Goal: Information Seeking & Learning: Learn about a topic

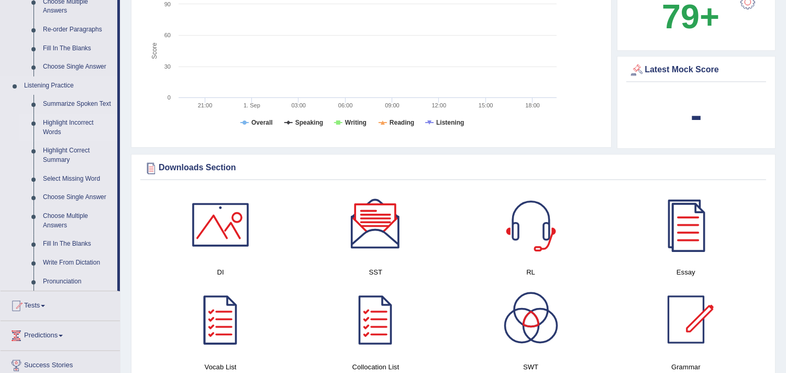
scroll to position [407, 0]
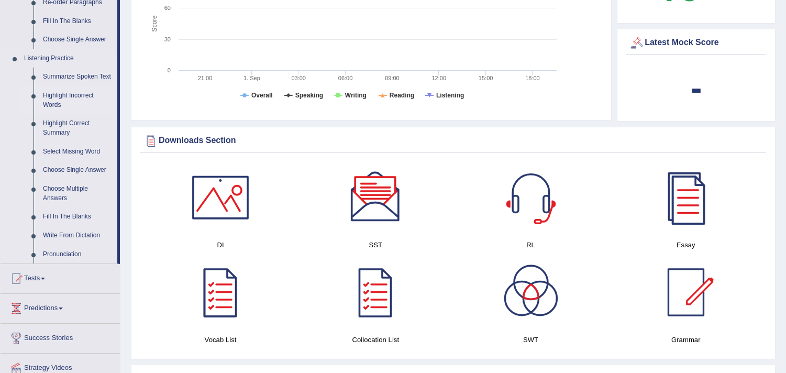
click at [81, 92] on link "Highlight Incorrect Words" at bounding box center [77, 100] width 79 height 28
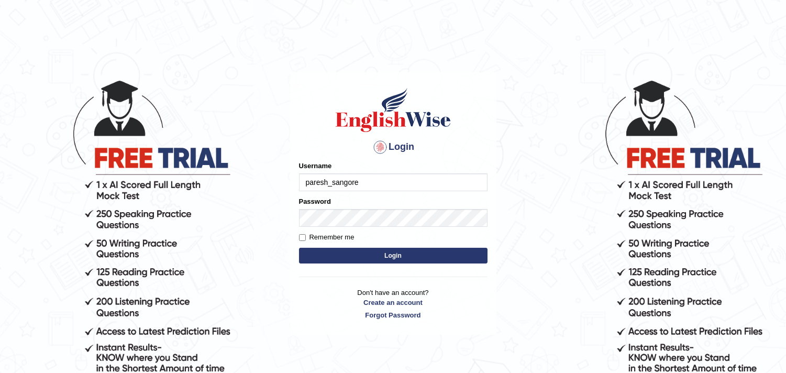
type input "paresh_sangore"
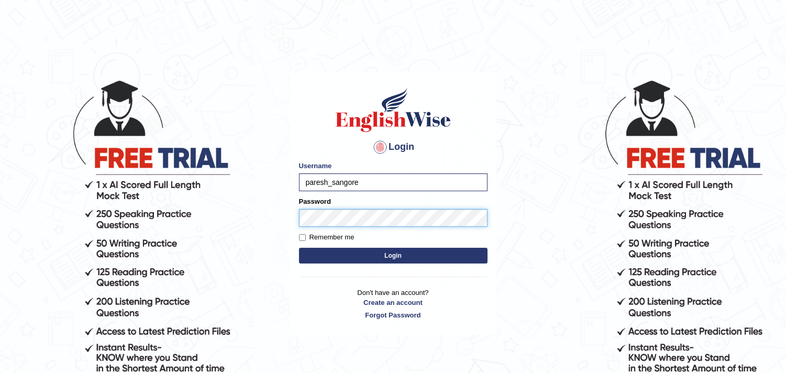
click at [299, 248] on button "Login" at bounding box center [393, 256] width 189 height 16
click at [370, 250] on button "Login" at bounding box center [393, 256] width 189 height 16
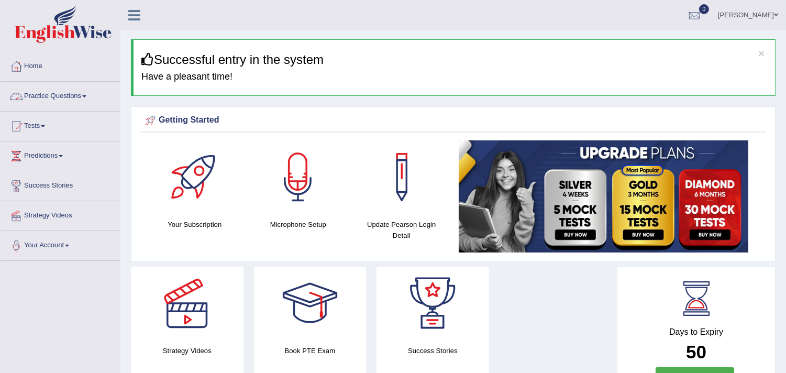
click at [39, 95] on link "Practice Questions" at bounding box center [60, 95] width 119 height 26
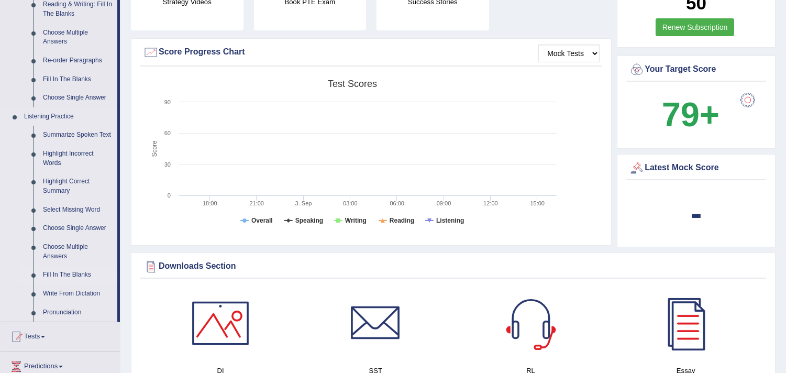
scroll to position [407, 0]
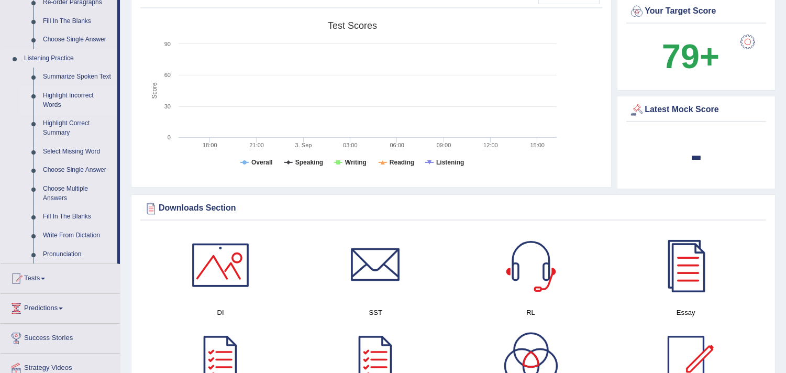
click at [82, 95] on link "Highlight Incorrect Words" at bounding box center [77, 100] width 79 height 28
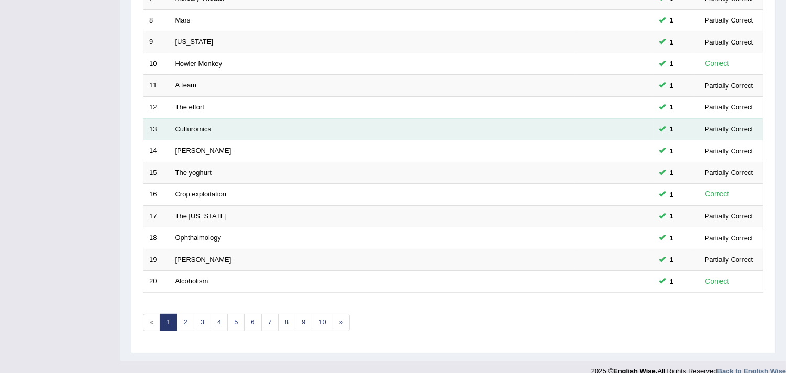
scroll to position [320, 0]
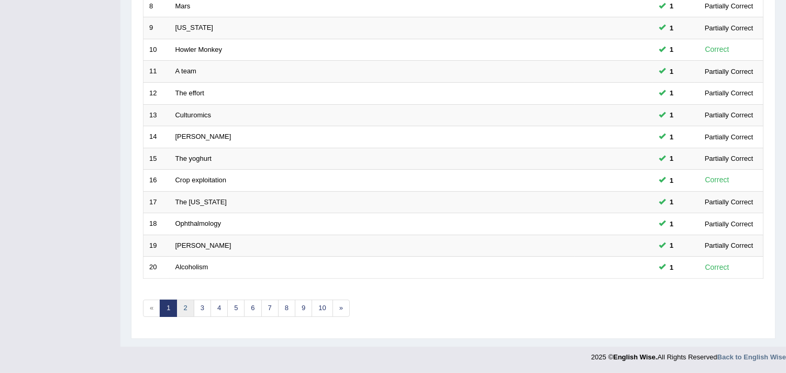
click at [189, 307] on link "2" at bounding box center [184, 308] width 17 height 17
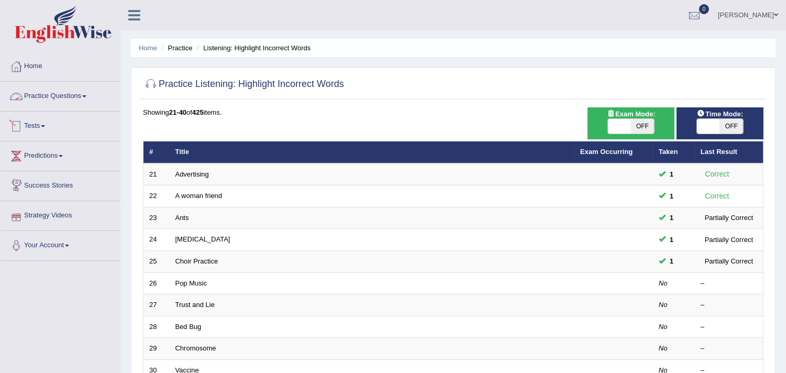
click at [46, 95] on link "Practice Questions" at bounding box center [60, 95] width 119 height 26
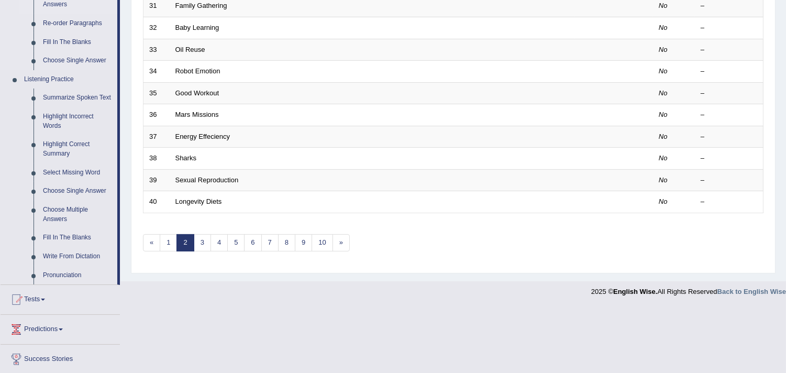
scroll to position [407, 0]
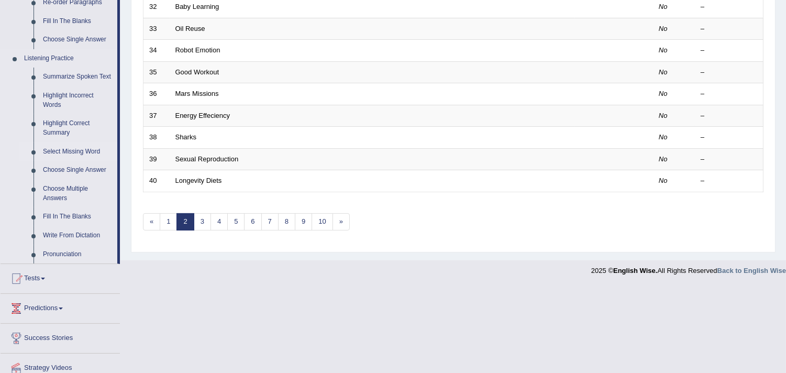
click at [75, 149] on link "Select Missing Word" at bounding box center [77, 151] width 79 height 19
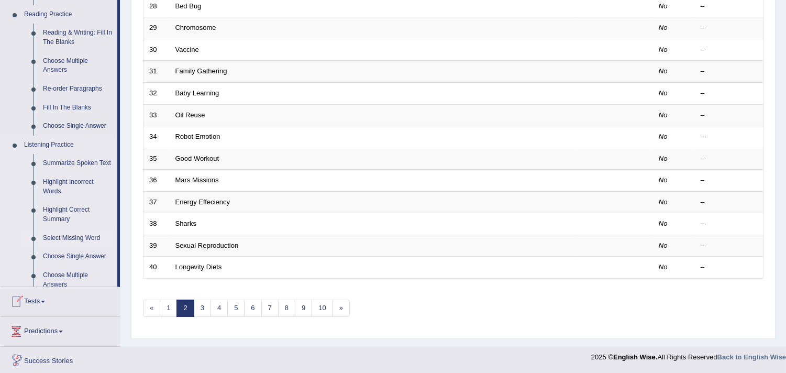
scroll to position [448, 0]
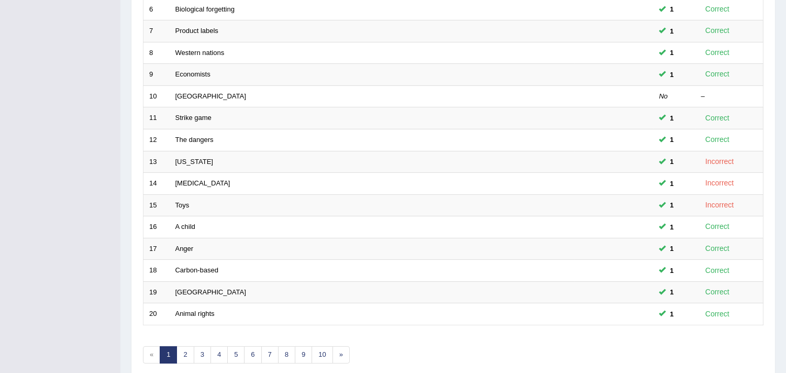
scroll to position [291, 0]
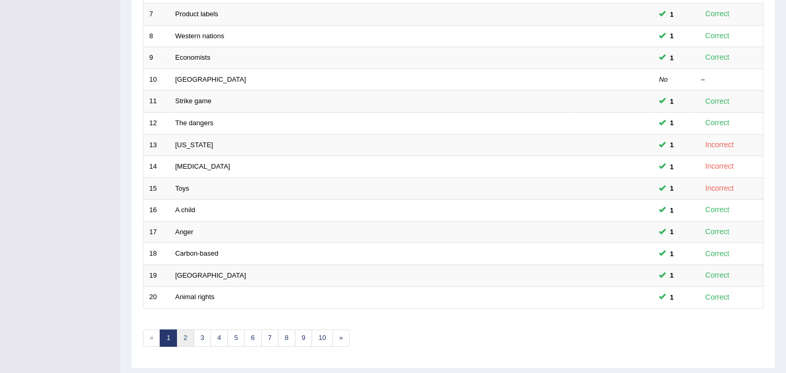
click at [185, 339] on link "2" at bounding box center [184, 337] width 17 height 17
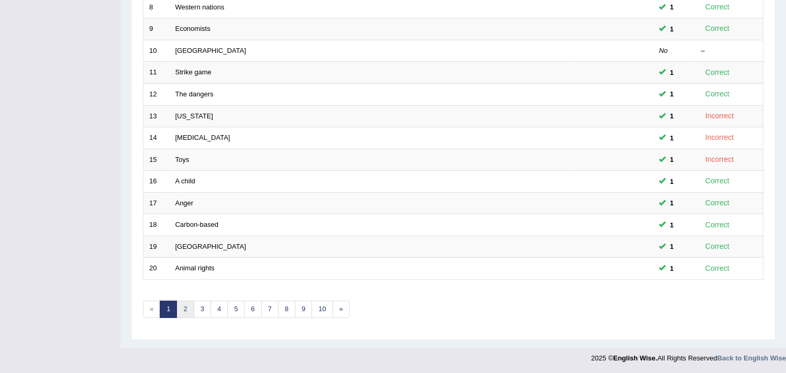
scroll to position [320, 0]
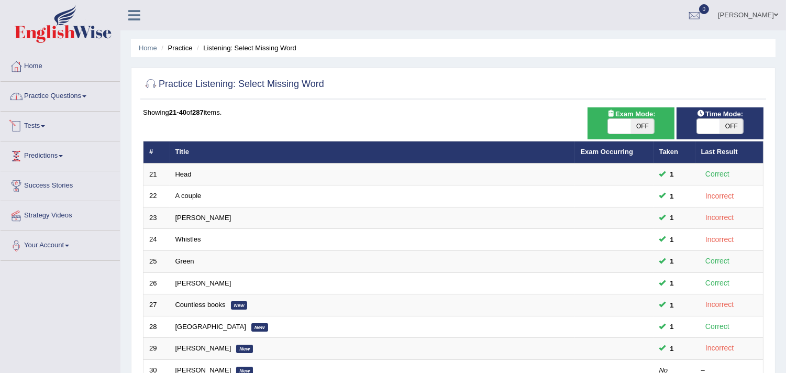
click at [43, 98] on link "Practice Questions" at bounding box center [60, 95] width 119 height 26
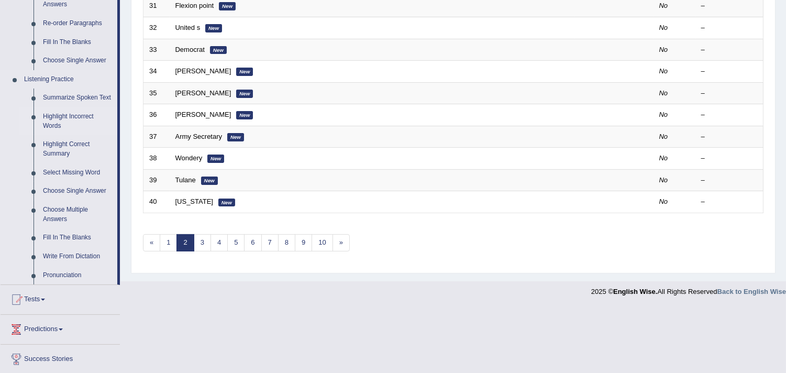
scroll to position [407, 0]
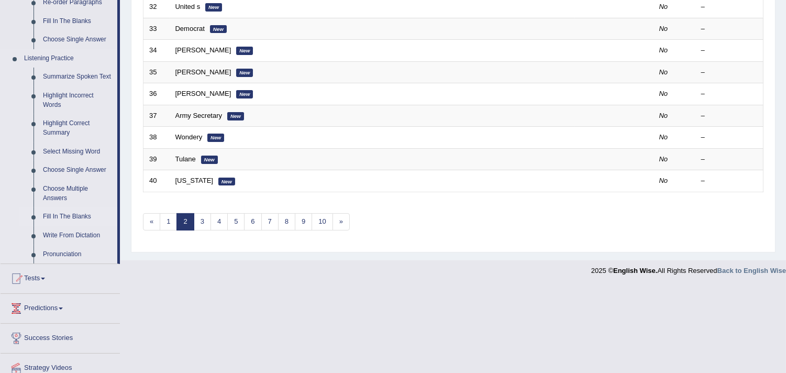
click at [61, 216] on link "Fill In The Blanks" at bounding box center [77, 216] width 79 height 19
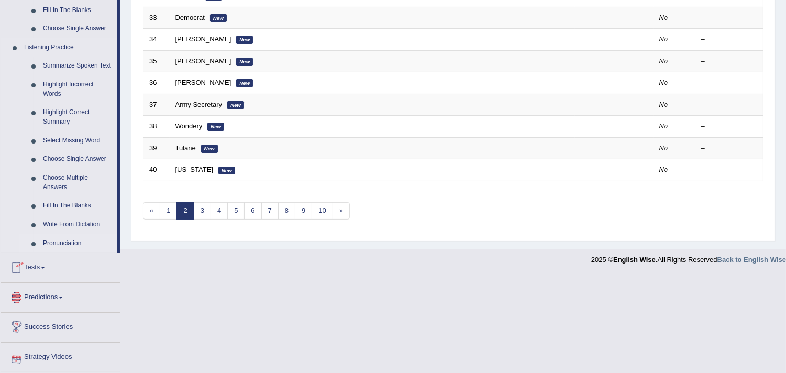
scroll to position [448, 0]
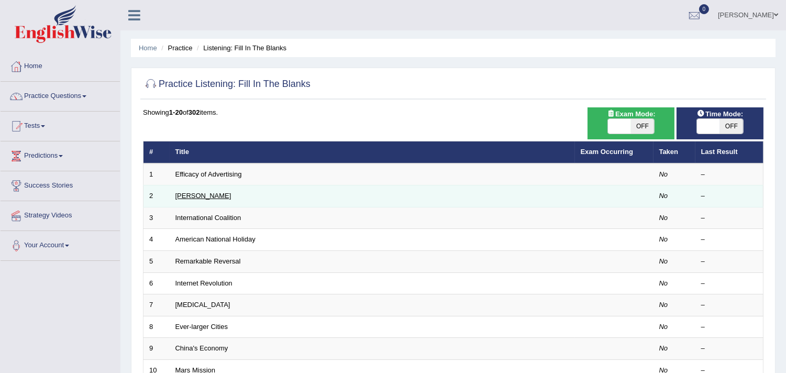
click at [187, 195] on link "[PERSON_NAME]" at bounding box center [203, 196] width 56 height 8
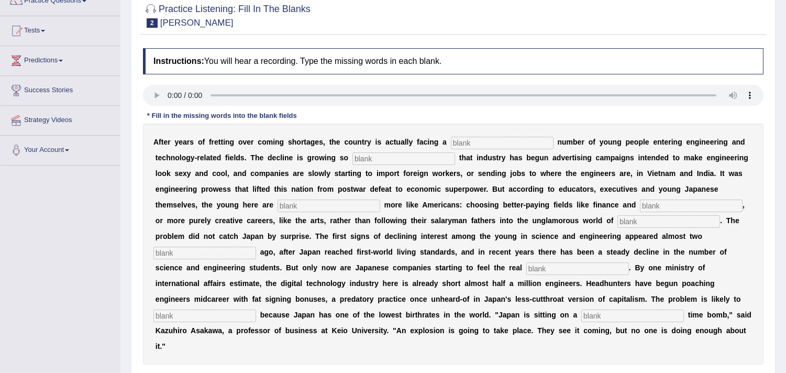
scroll to position [116, 0]
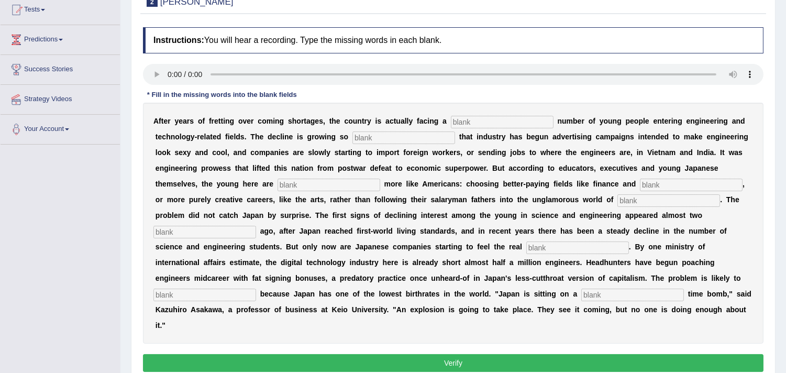
click at [490, 118] on input "text" at bounding box center [502, 122] width 103 height 13
click at [419, 137] on input "text" at bounding box center [403, 137] width 103 height 13
type input "Drastic"
click at [310, 182] on input "text" at bounding box center [329, 185] width 103 height 13
type input "behaving"
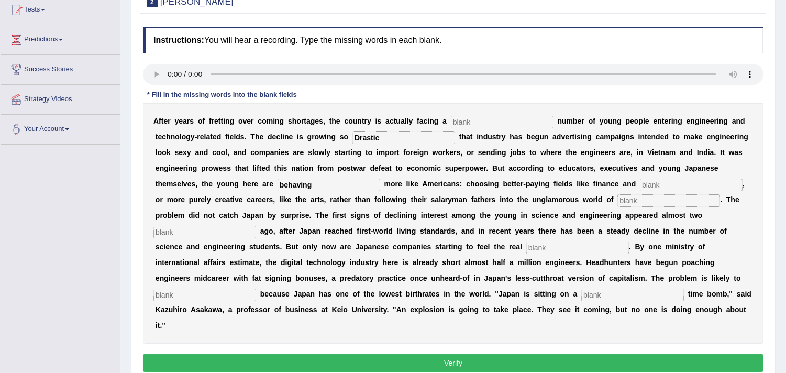
click at [680, 183] on input "text" at bounding box center [691, 185] width 103 height 13
type input "medicine"
click at [667, 202] on input "text" at bounding box center [668, 200] width 103 height 13
type input "manufacturing"
click at [211, 226] on input "text" at bounding box center [204, 232] width 103 height 13
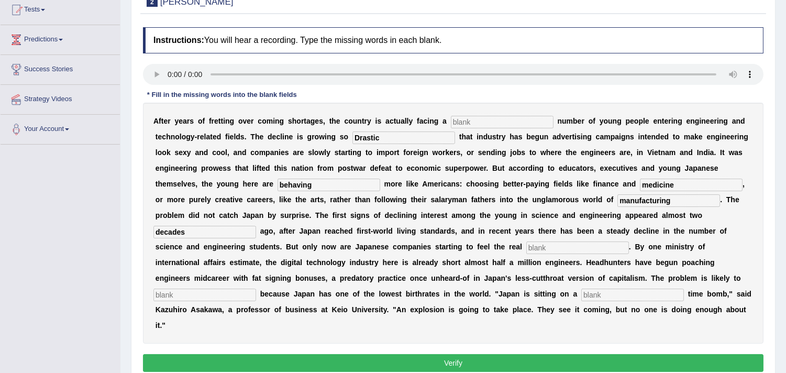
type input "decades"
click at [562, 247] on input "text" at bounding box center [577, 247] width 103 height 13
type input "pinch"
click at [226, 290] on input "text" at bounding box center [204, 295] width 103 height 13
type input "worsen"
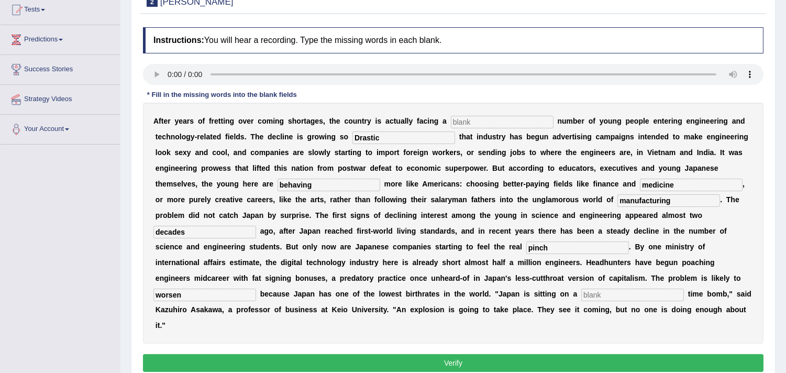
click at [629, 292] on input "text" at bounding box center [632, 295] width 103 height 13
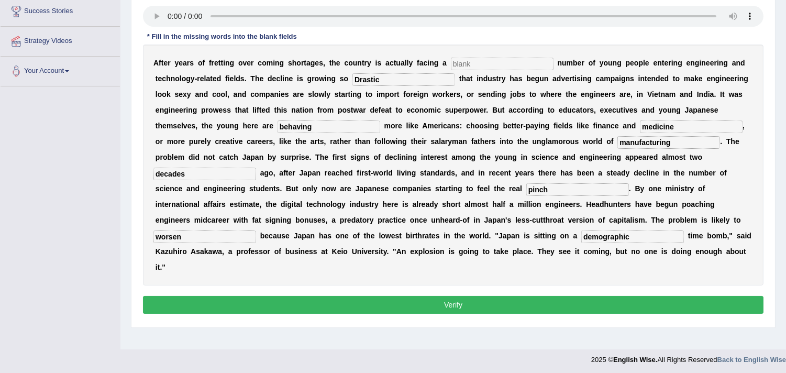
scroll to position [176, 0]
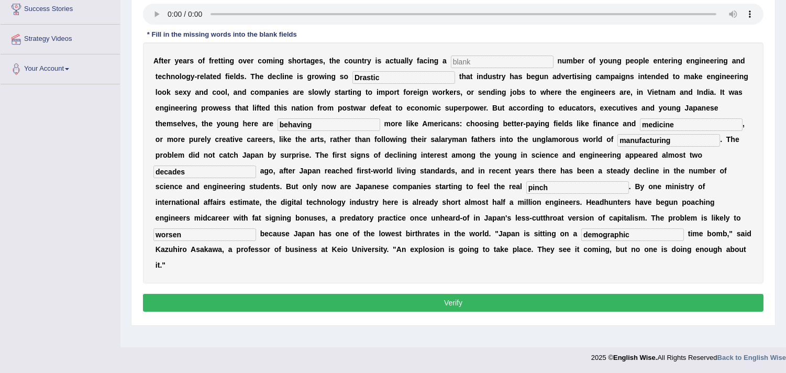
type input "demographic"
click at [484, 59] on input "text" at bounding box center [502, 62] width 103 height 13
type input "abc"
click at [398, 301] on button "Verify" at bounding box center [453, 303] width 621 height 18
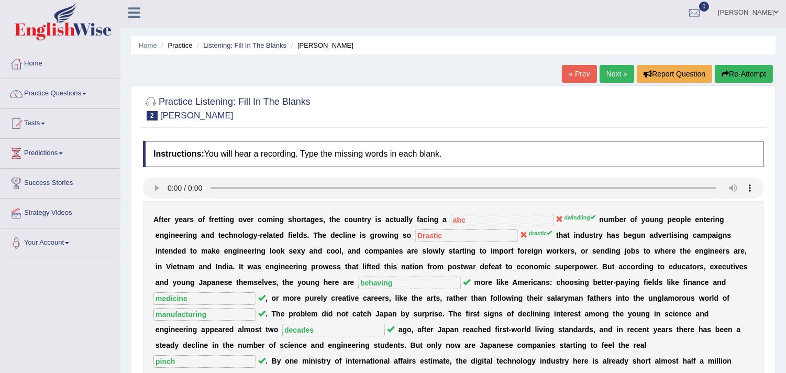
scroll to position [2, 0]
click at [605, 74] on link "Next »" at bounding box center [617, 74] width 35 height 18
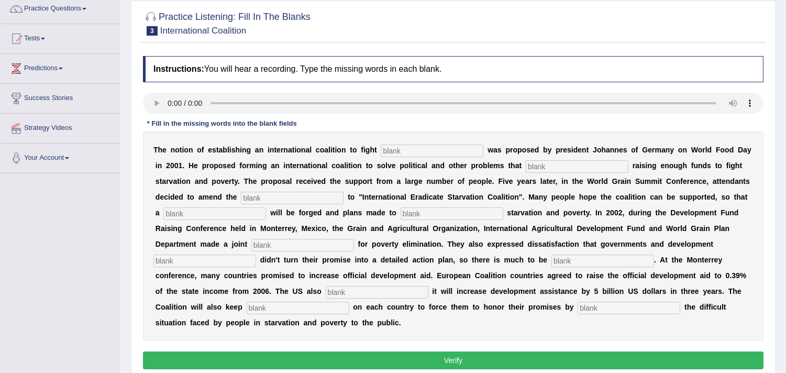
scroll to position [116, 0]
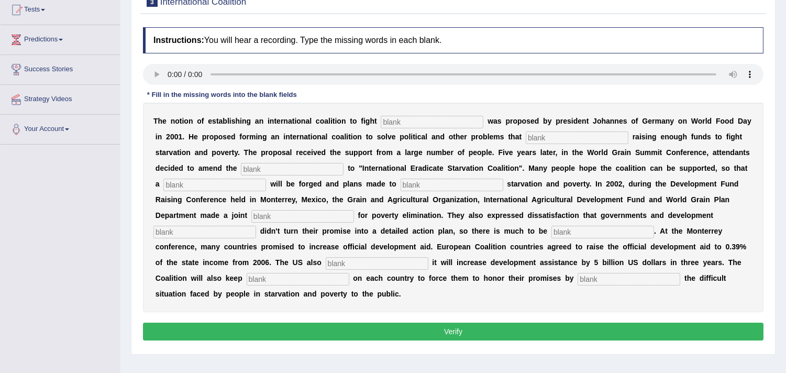
click at [416, 121] on input "text" at bounding box center [432, 122] width 103 height 13
click at [440, 123] on input "text" at bounding box center [432, 122] width 103 height 13
type input "starvation"
click at [559, 137] on input "text" at bounding box center [577, 137] width 103 height 13
type input "obstruct"
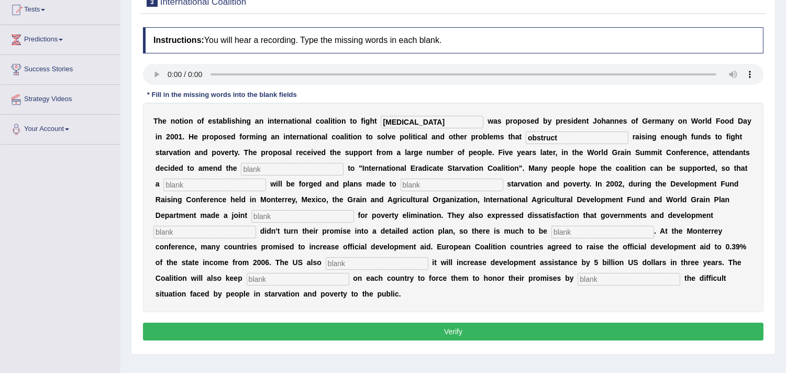
click at [265, 166] on input "text" at bounding box center [292, 169] width 103 height 13
click at [242, 183] on input "text" at bounding box center [214, 185] width 103 height 13
type input "resolution"
click at [322, 216] on input "text" at bounding box center [302, 216] width 103 height 13
type input "appeal"
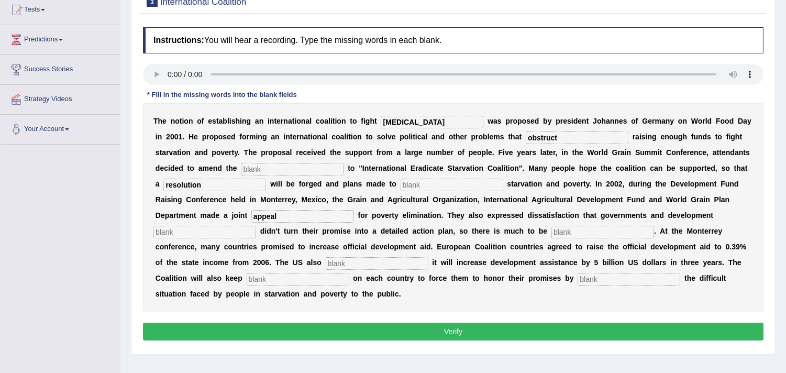
click at [215, 231] on input "text" at bounding box center [204, 232] width 103 height 13
type input "partners"
click at [604, 228] on input "text" at bounding box center [602, 232] width 103 height 13
type input "desire"
click at [357, 258] on input "text" at bounding box center [377, 263] width 103 height 13
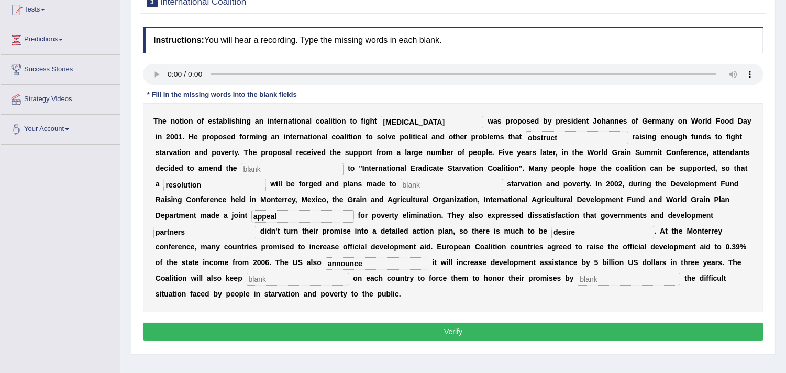
type input "announce"
click at [302, 279] on input "text" at bounding box center [298, 279] width 103 height 13
type input "pressure"
click at [637, 280] on input "text" at bounding box center [629, 279] width 103 height 13
type input "exposing"
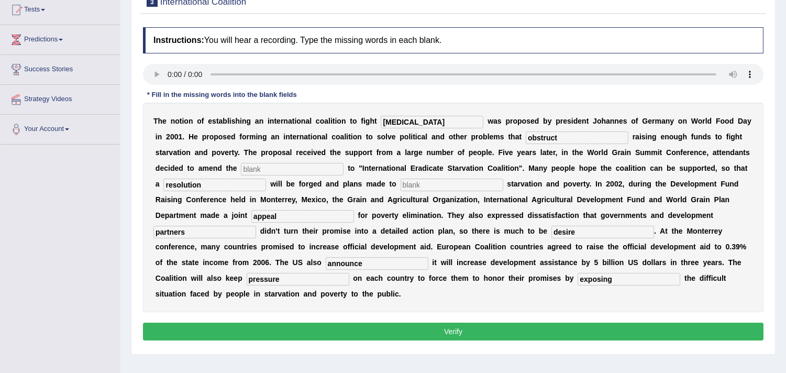
click at [298, 169] on input "text" at bounding box center [292, 169] width 103 height 13
type input "abc"
click at [417, 184] on input "text" at bounding box center [452, 185] width 103 height 13
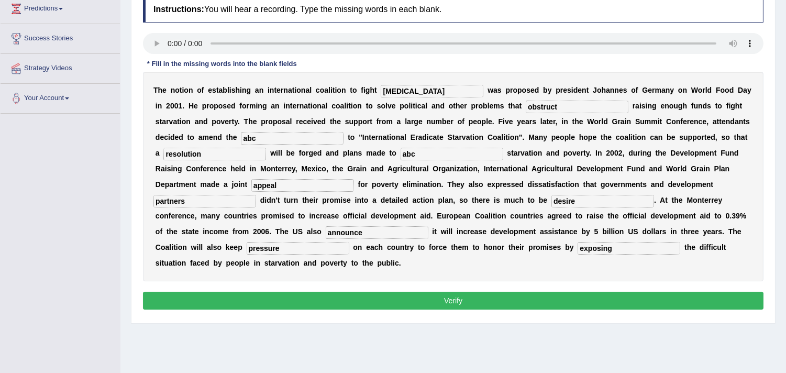
scroll to position [174, 0]
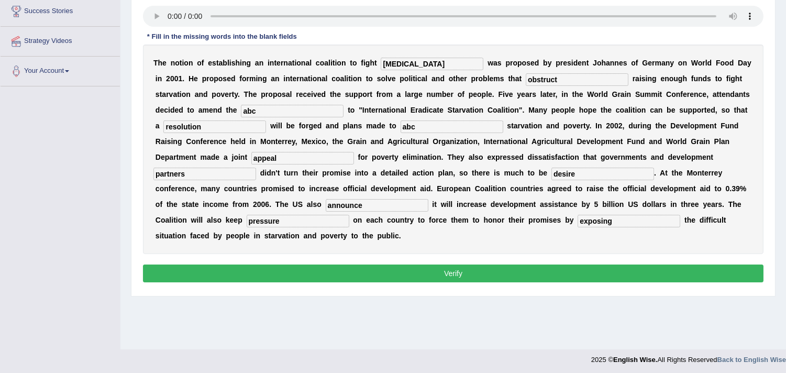
type input "abc"
click at [446, 271] on button "Verify" at bounding box center [453, 273] width 621 height 18
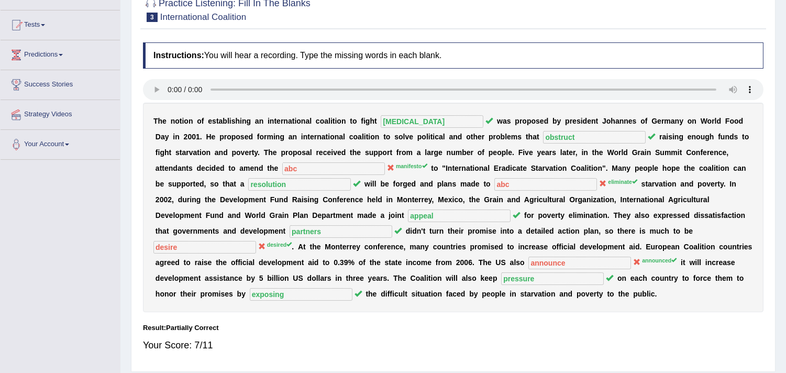
scroll to position [58, 0]
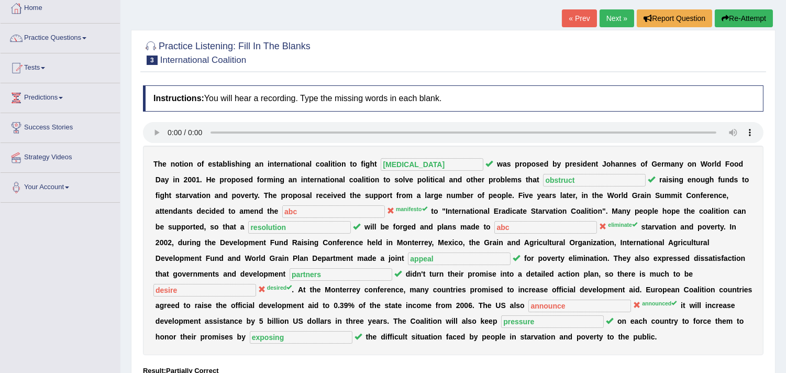
click at [609, 21] on link "Next »" at bounding box center [617, 18] width 35 height 18
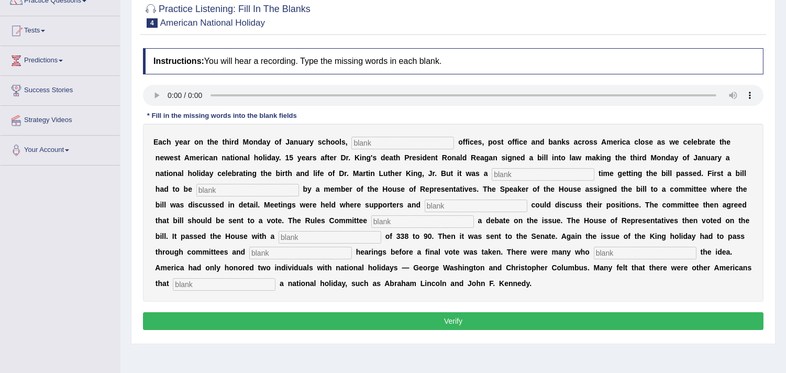
scroll to position [116, 0]
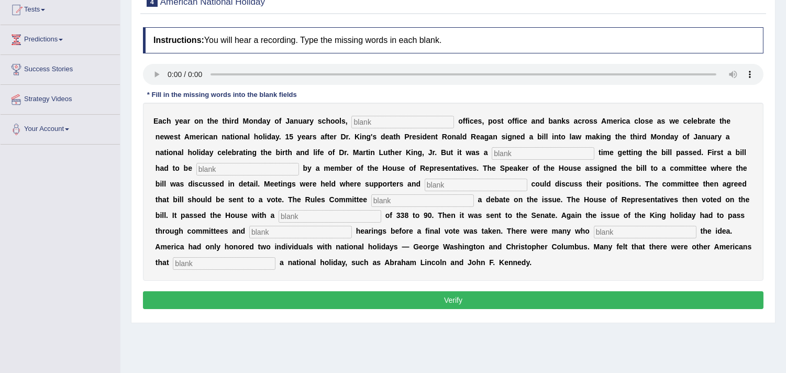
click at [398, 121] on input "text" at bounding box center [402, 122] width 103 height 13
type input "federal"
click at [508, 151] on input "text" at bounding box center [543, 153] width 103 height 13
type input "tought"
click at [254, 163] on input "text" at bounding box center [247, 169] width 103 height 13
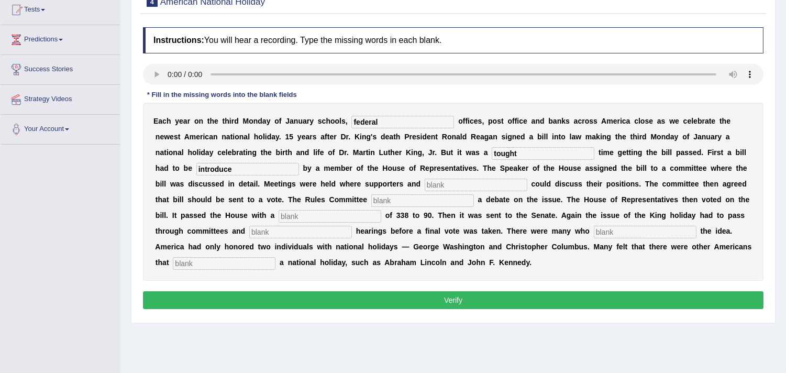
type input "introduce"
click at [471, 179] on input "text" at bounding box center [476, 185] width 103 height 13
type input "opponents"
click at [447, 201] on input "text" at bounding box center [422, 200] width 103 height 13
type input "schedules"
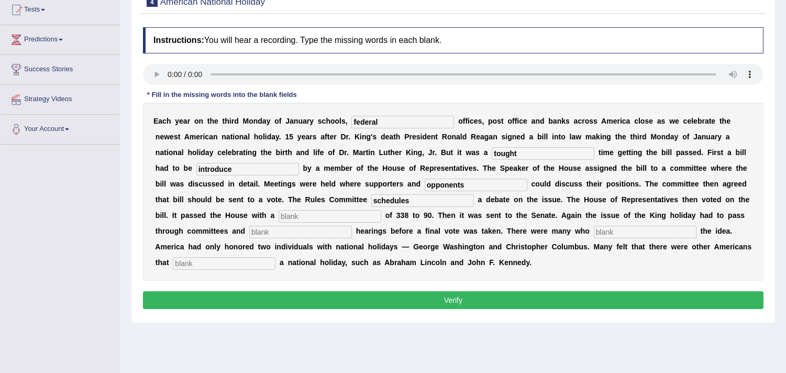
click at [336, 212] on input "text" at bounding box center [330, 216] width 103 height 13
type input "vote"
click at [301, 234] on input "text" at bounding box center [300, 232] width 103 height 13
type input "punlic"
click at [603, 226] on input "text" at bounding box center [645, 232] width 103 height 13
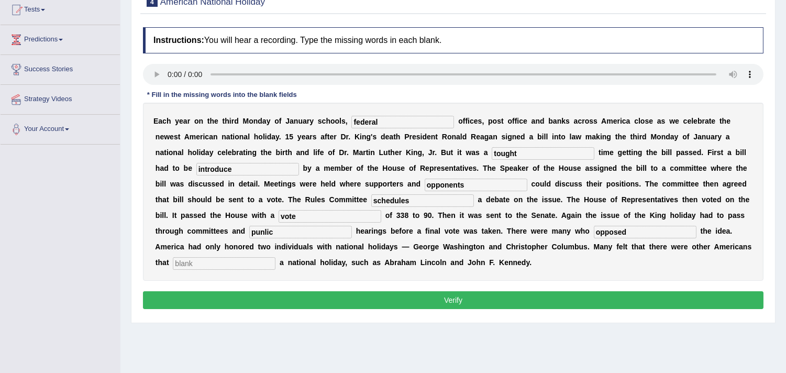
type input "opposed"
click at [224, 259] on input "text" at bounding box center [224, 263] width 103 height 13
type input "deserved"
click at [524, 154] on input "tought" at bounding box center [543, 153] width 103 height 13
type input "tough"
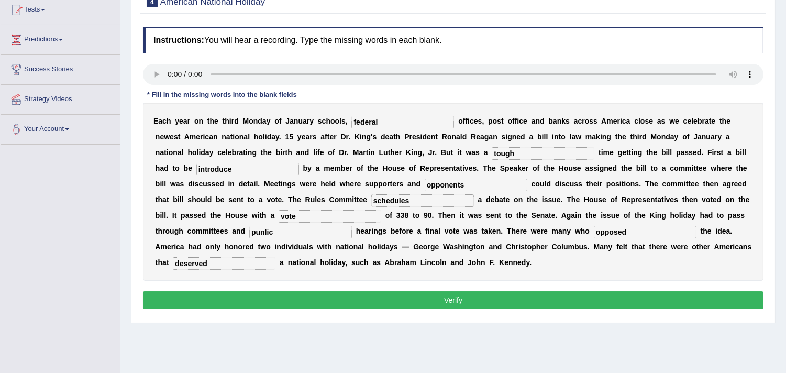
click at [259, 168] on input "introduce" at bounding box center [247, 169] width 103 height 13
type input "introduced"
click at [412, 201] on input "schedules" at bounding box center [422, 200] width 103 height 13
type input "scheduled"
click at [283, 231] on input "punlic" at bounding box center [300, 232] width 103 height 13
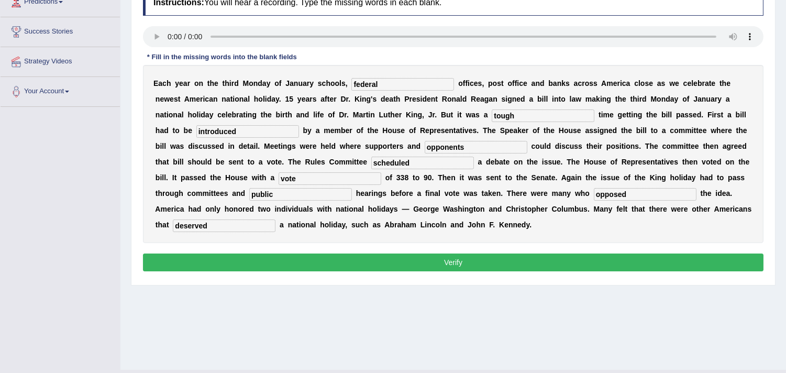
scroll to position [174, 0]
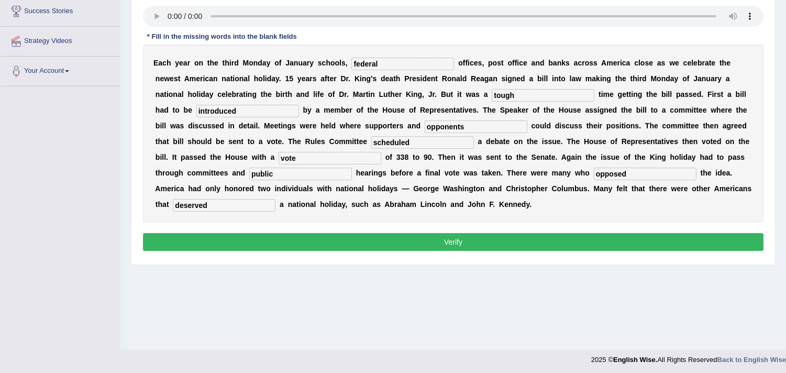
type input "public"
click at [465, 240] on button "Verify" at bounding box center [453, 242] width 621 height 18
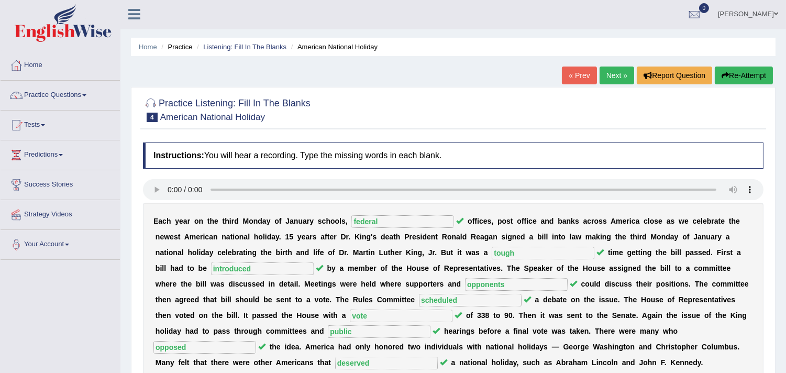
scroll to position [0, 0]
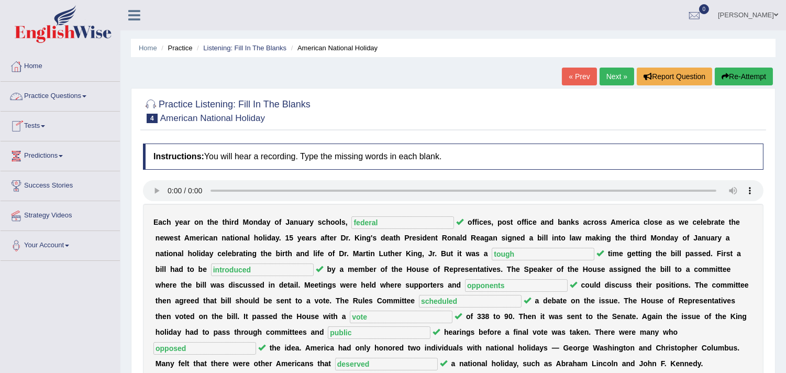
click at [52, 97] on link "Practice Questions" at bounding box center [60, 95] width 119 height 26
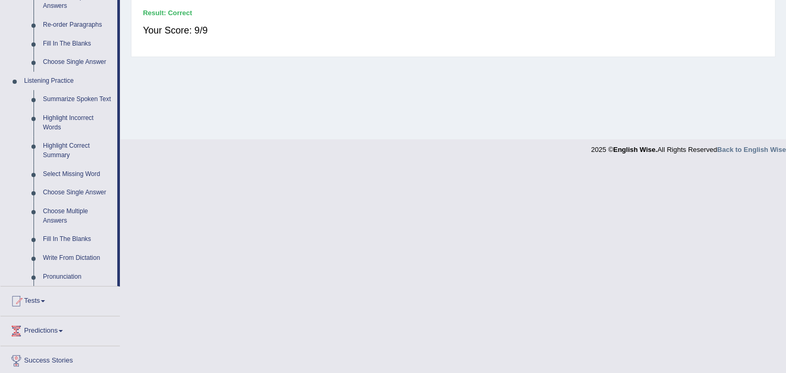
scroll to position [407, 0]
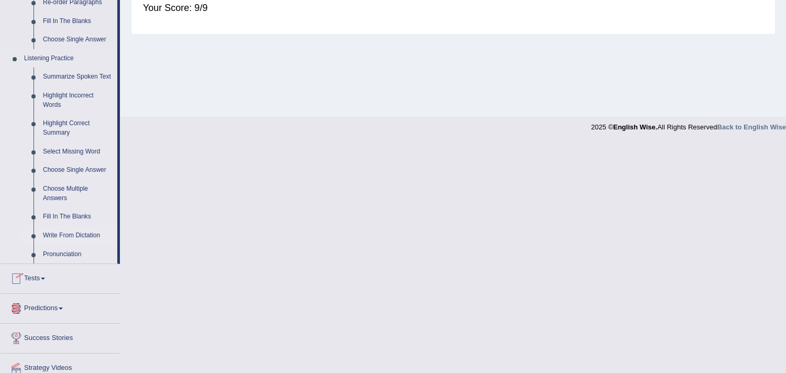
click at [82, 234] on link "Write From Dictation" at bounding box center [77, 235] width 79 height 19
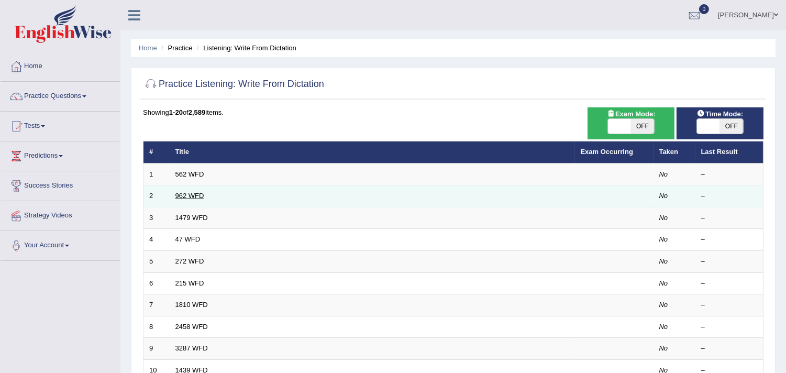
click at [190, 193] on link "962 WFD" at bounding box center [189, 196] width 29 height 8
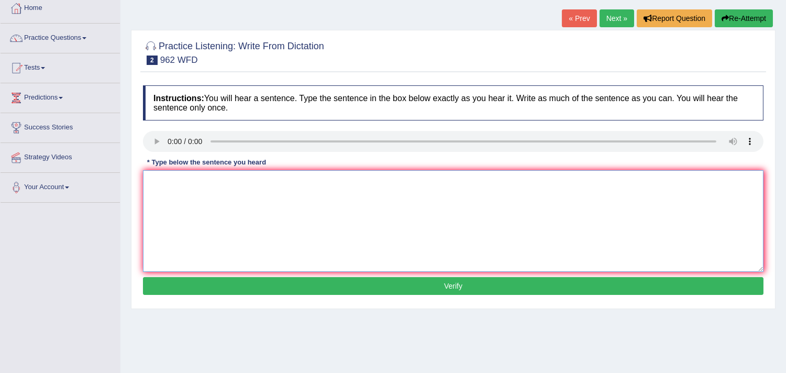
click at [184, 181] on textarea at bounding box center [453, 221] width 621 height 102
click at [215, 180] on textarea "If you have question about the exam, please raise your hand." at bounding box center [453, 221] width 621 height 102
type textarea "If you have question questions about the exam, please raise your hand."
click at [342, 287] on button "Verify" at bounding box center [453, 286] width 621 height 18
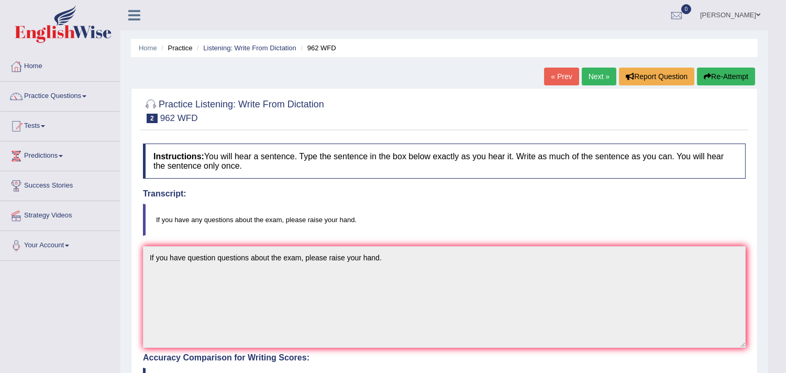
click at [590, 76] on link "Next »" at bounding box center [599, 77] width 35 height 18
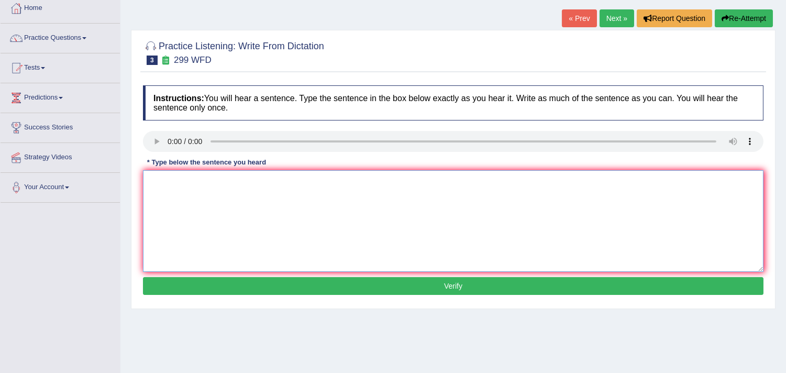
click at [164, 174] on textarea at bounding box center [453, 221] width 621 height 102
drag, startPoint x: 196, startPoint y: 182, endPoint x: 202, endPoint y: 197, distance: 16.6
click at [197, 182] on textarea "Student represntatives will be visting the classes with the voting forms." at bounding box center [453, 221] width 621 height 102
drag, startPoint x: 227, startPoint y: 182, endPoint x: 245, endPoint y: 216, distance: 38.6
click at [227, 184] on textarea "Student representatives will be visting the classes with the voting forms." at bounding box center [453, 221] width 621 height 102
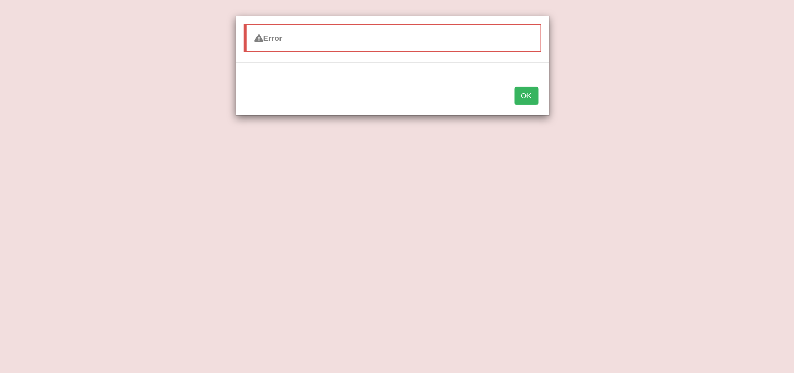
type textarea "Student representatives will be visting the classes with the voting forms."
click at [516, 95] on button "OK" at bounding box center [527, 96] width 24 height 18
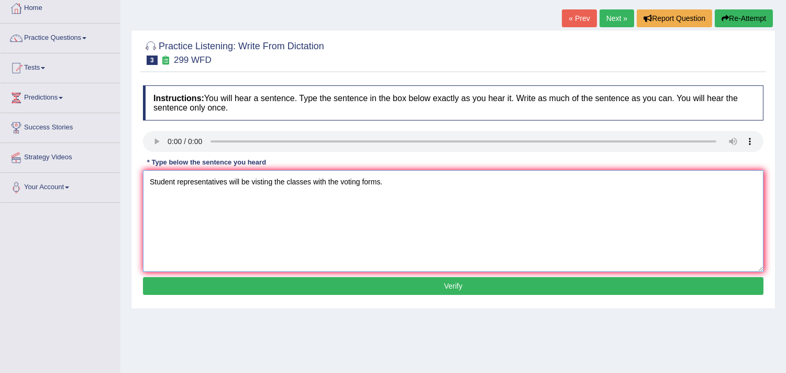
click at [393, 192] on textarea "Student representatives will be visting the classes with the voting forms." at bounding box center [453, 221] width 621 height 102
click at [435, 285] on button "Verify" at bounding box center [453, 286] width 621 height 18
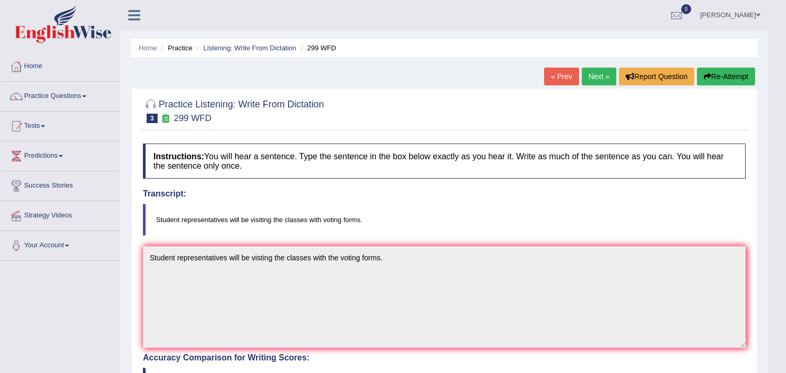
click at [599, 79] on link "Next »" at bounding box center [599, 77] width 35 height 18
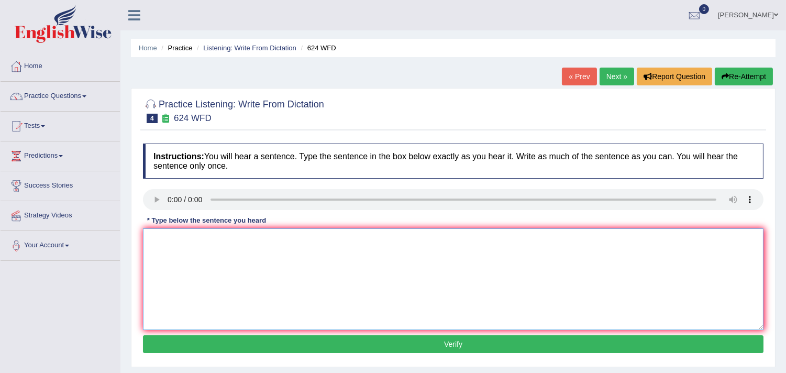
click at [176, 236] on textarea at bounding box center [453, 279] width 621 height 102
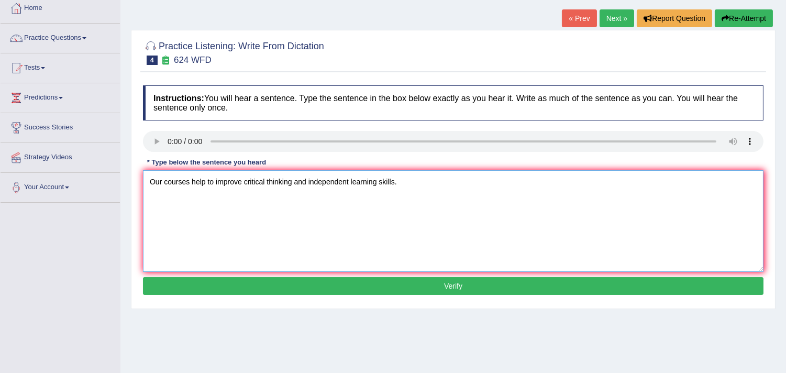
type textarea "Our courses help to improve critical thinking and independent learning skills."
click at [425, 281] on button "Verify" at bounding box center [453, 286] width 621 height 18
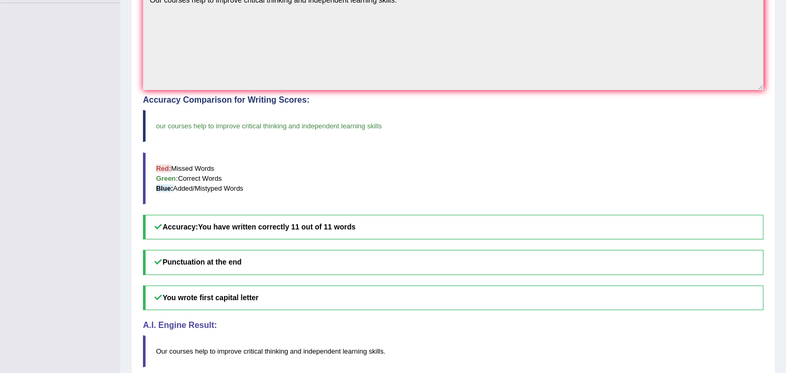
scroll to position [73, 0]
